Goal: Transaction & Acquisition: Purchase product/service

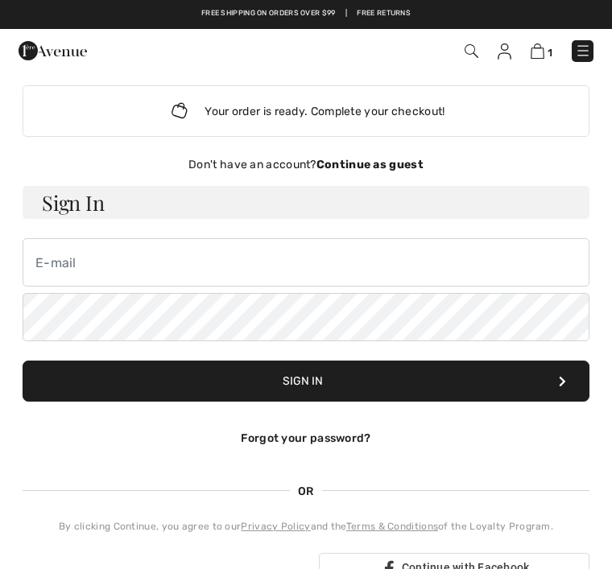
click at [541, 52] on img at bounding box center [537, 50] width 14 height 15
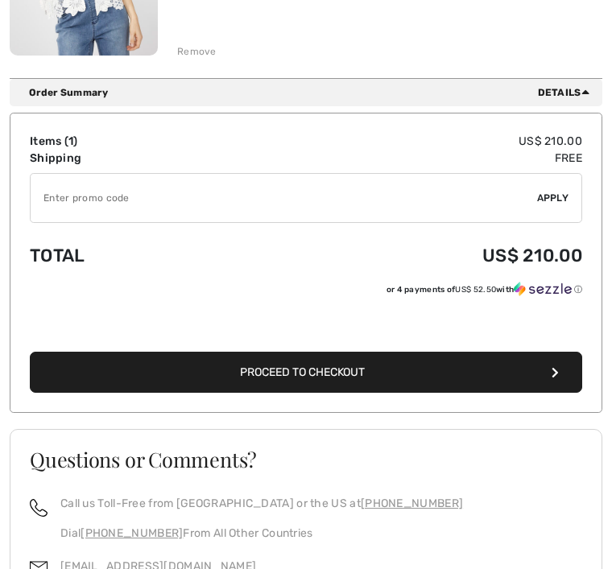
scroll to position [415, 0]
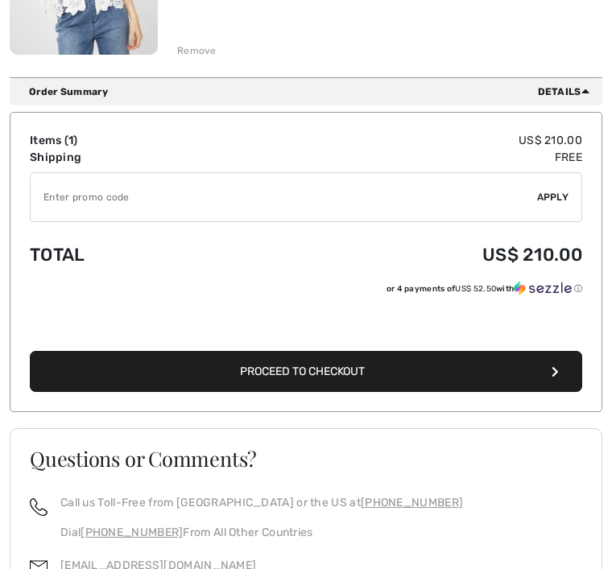
click at [282, 365] on span "Proceed to Checkout" at bounding box center [302, 372] width 125 height 14
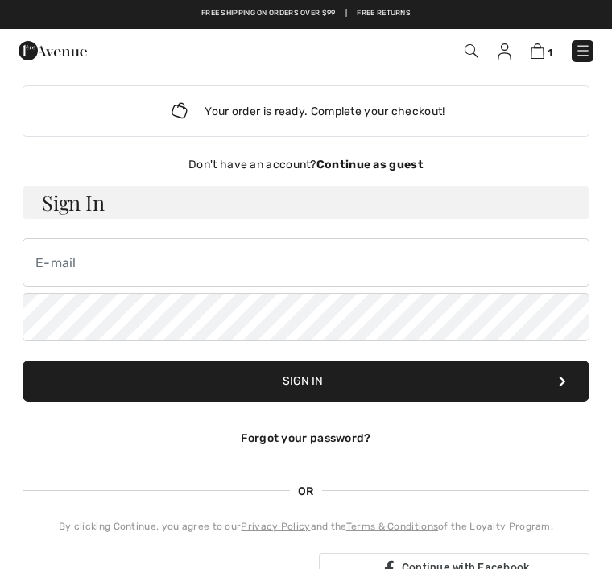
click at [411, 159] on strong "Continue as guest" at bounding box center [369, 165] width 107 height 14
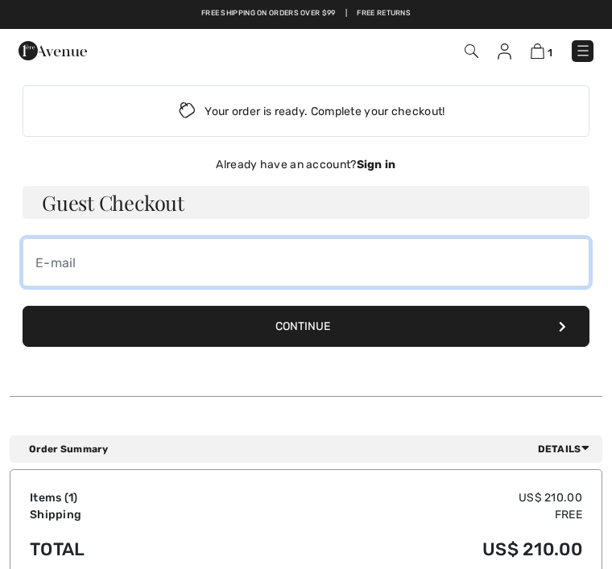
click at [61, 270] on input "email" at bounding box center [306, 262] width 567 height 48
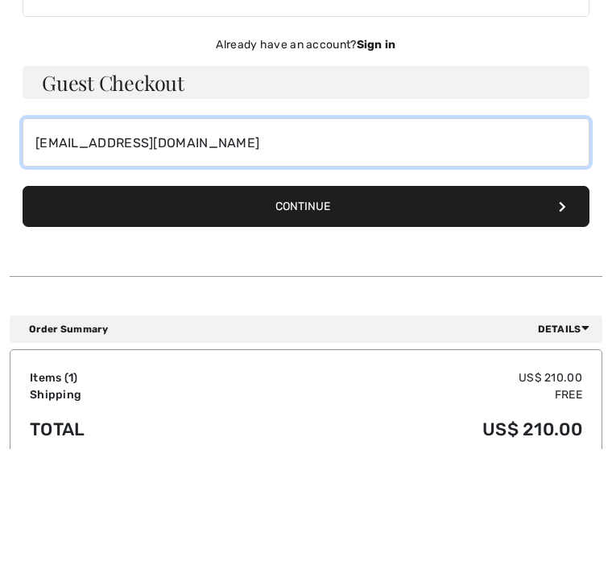
type input "dmatoian@att.net"
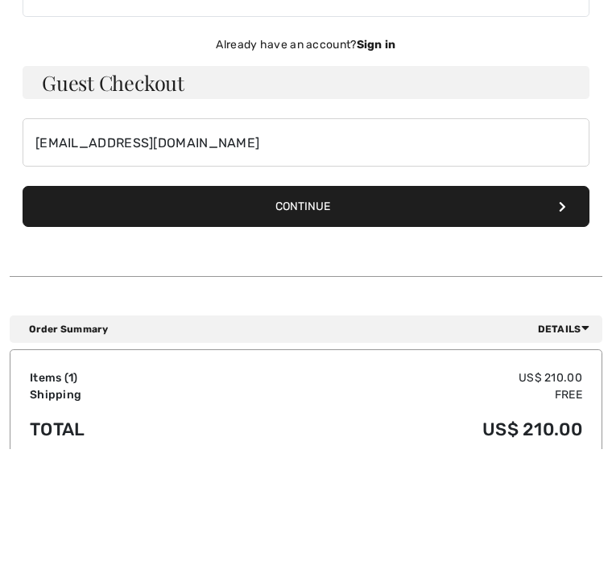
click at [344, 306] on button "Continue" at bounding box center [306, 326] width 567 height 41
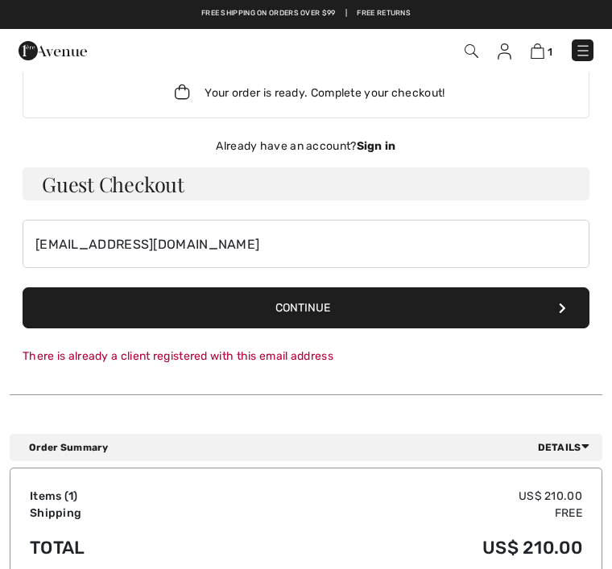
scroll to position [18, 0]
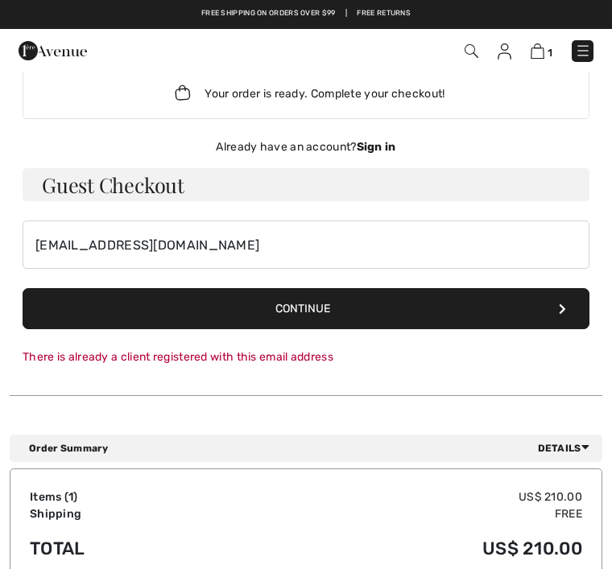
click at [497, 303] on button "Continue" at bounding box center [306, 308] width 567 height 41
click at [76, 357] on div "There is already a client registered with this email address" at bounding box center [306, 357] width 567 height 17
click at [47, 187] on h3 "Guest Checkout" at bounding box center [306, 184] width 567 height 33
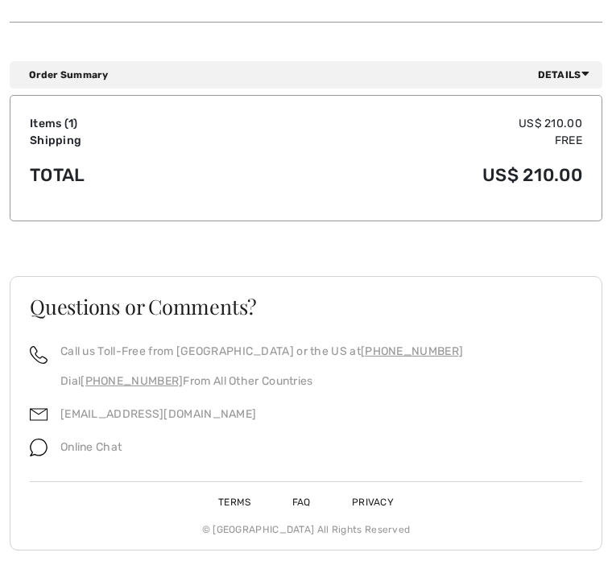
scroll to position [391, 0]
